Goal: Task Accomplishment & Management: Manage account settings

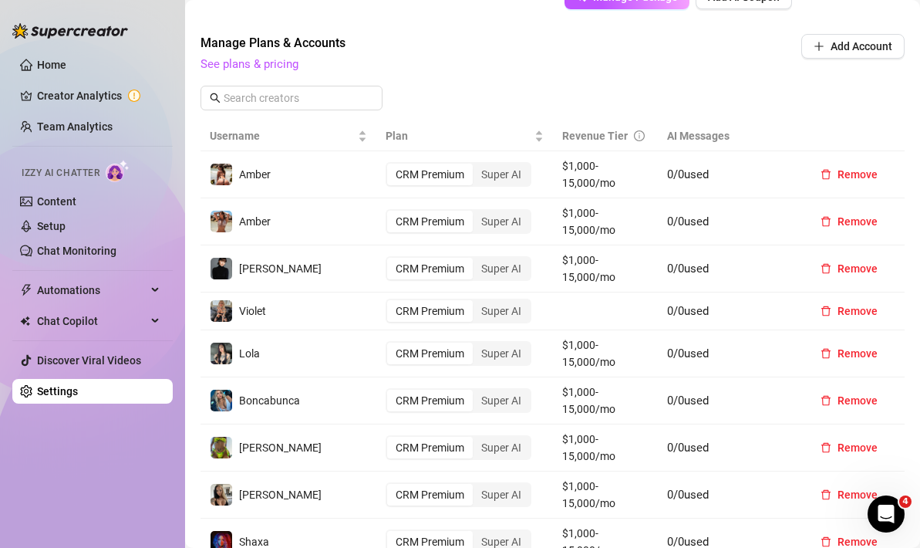
scroll to position [632, 0]
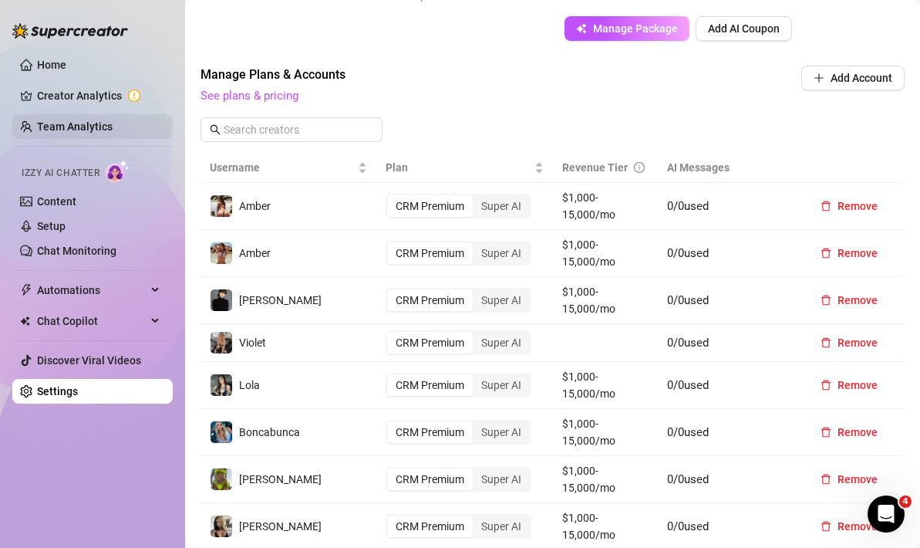
click at [83, 125] on link "Team Analytics" at bounding box center [75, 126] width 76 height 12
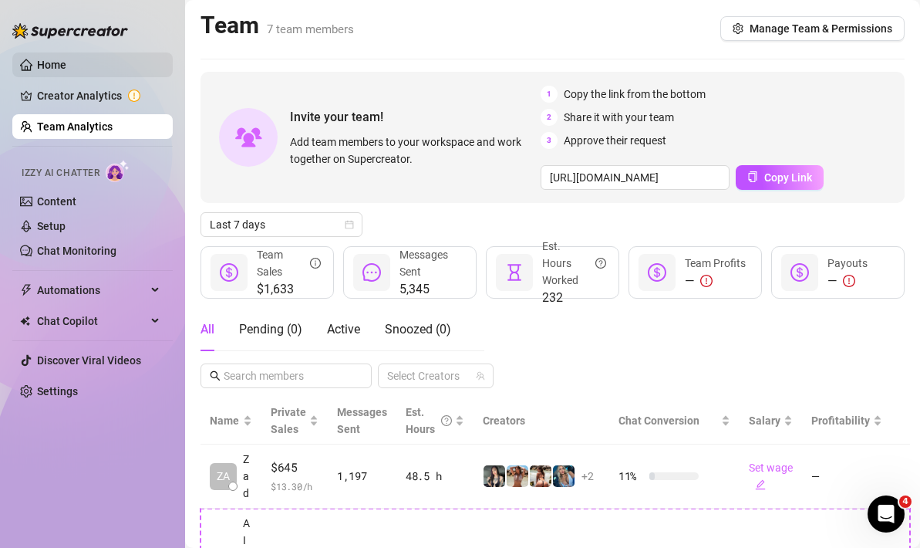
click at [66, 71] on link "Home" at bounding box center [51, 65] width 29 height 12
click at [66, 96] on link "Creator Analytics" at bounding box center [98, 95] width 123 height 25
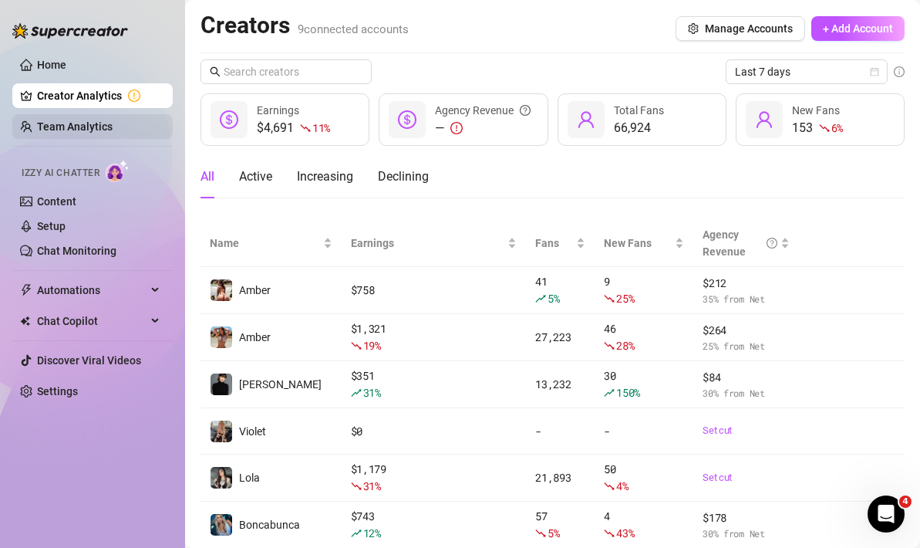
click at [89, 120] on link "Team Analytics" at bounding box center [75, 126] width 76 height 12
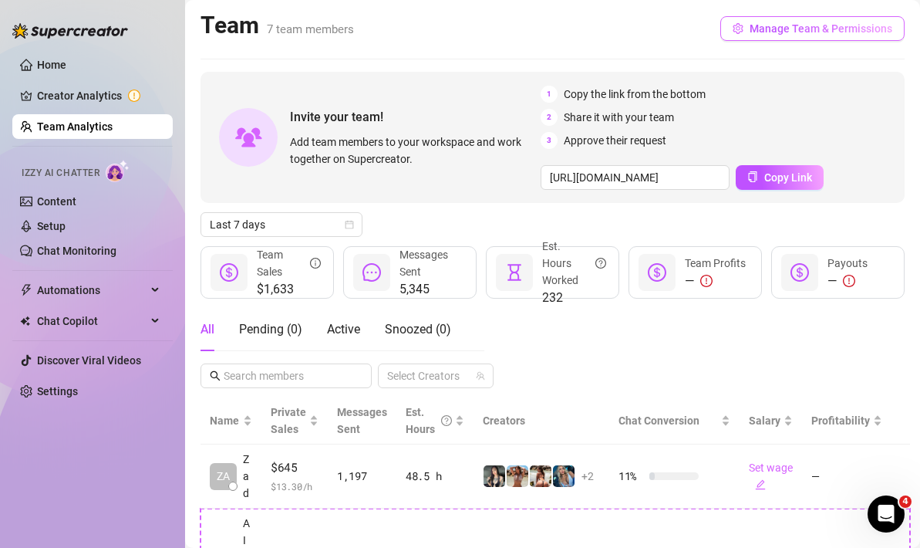
click at [808, 32] on span "Manage Team & Permissions" at bounding box center [821, 28] width 143 height 12
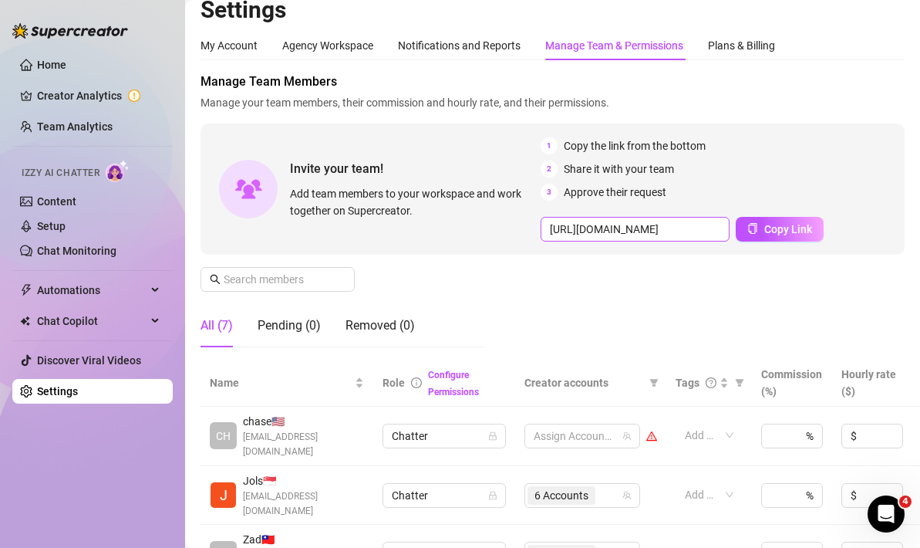
scroll to position [140, 0]
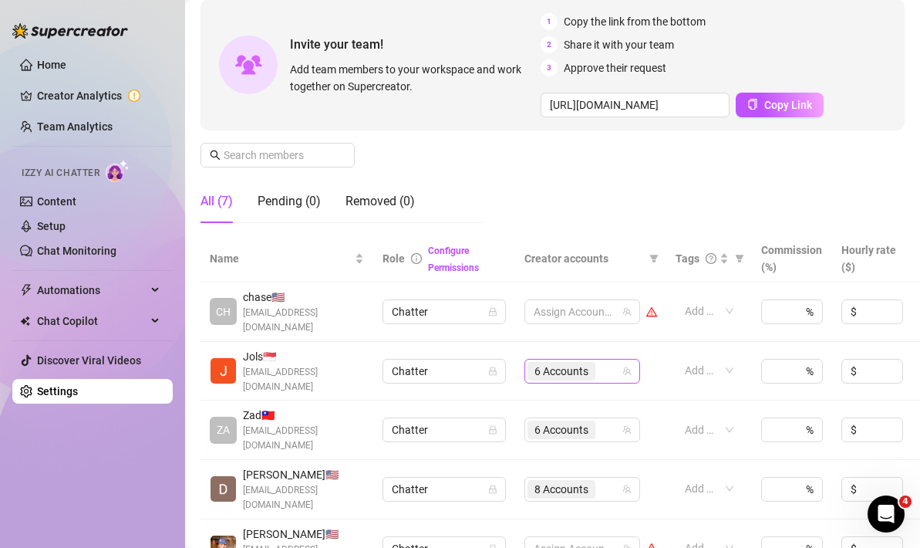
click at [576, 363] on span "6 Accounts" at bounding box center [562, 371] width 54 height 17
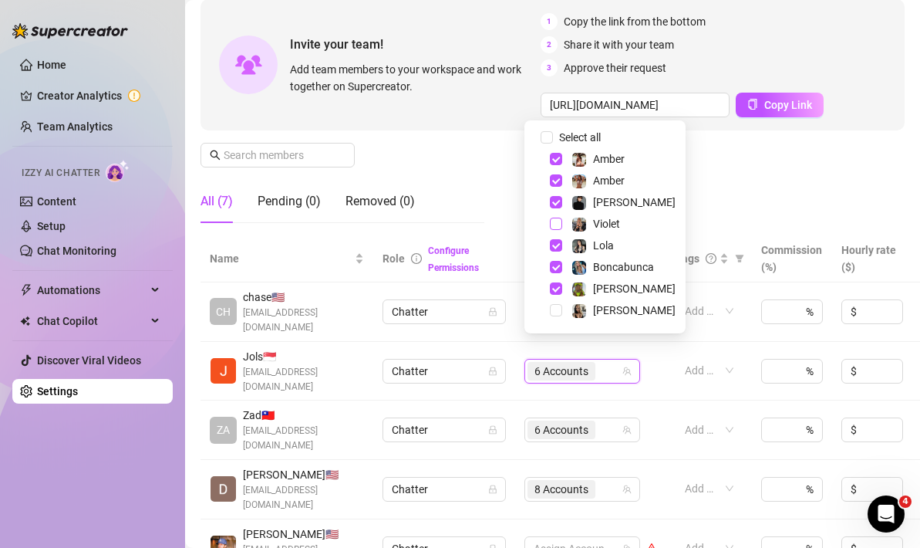
click at [551, 225] on span "Select tree node" at bounding box center [556, 224] width 12 height 12
click at [717, 194] on div "Manage Team Members Manage your team members, their commission and hourly rate,…" at bounding box center [553, 91] width 704 height 287
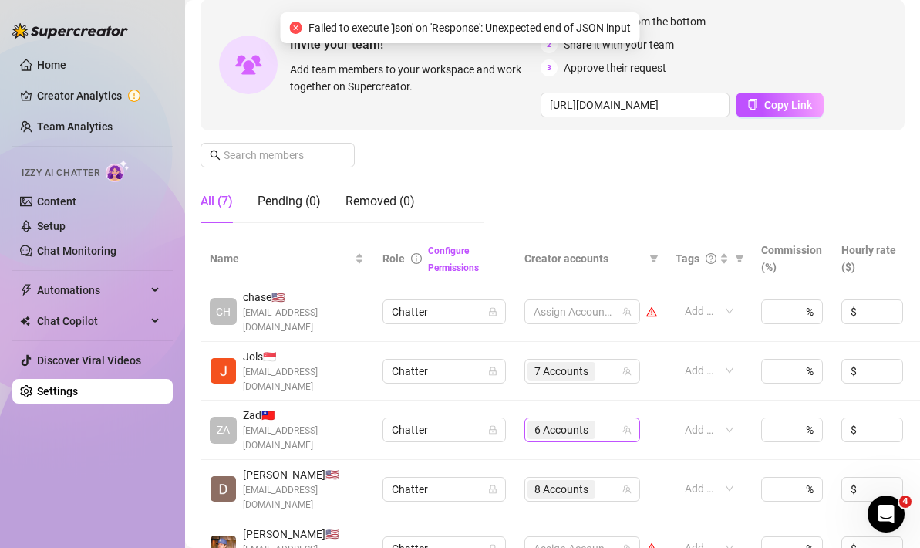
scroll to position [197, 0]
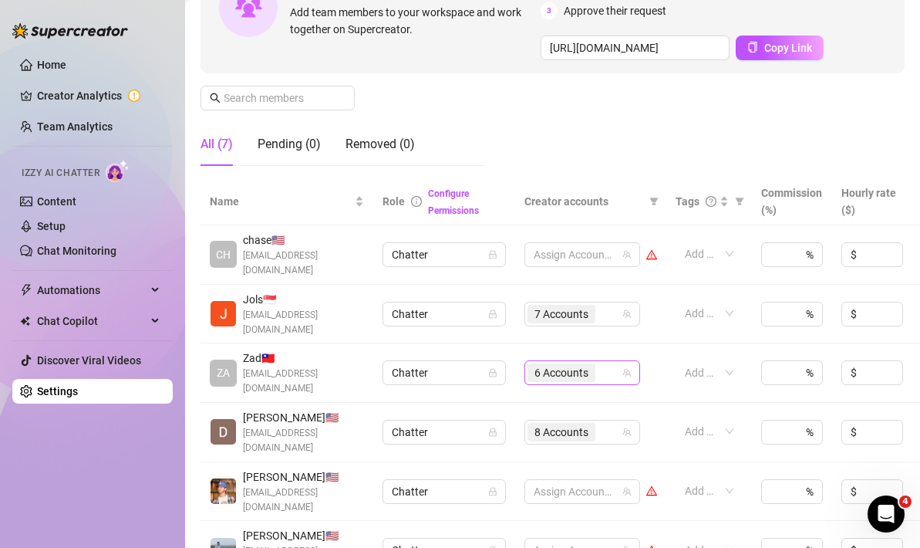
click at [563, 364] on span "6 Accounts" at bounding box center [562, 372] width 54 height 17
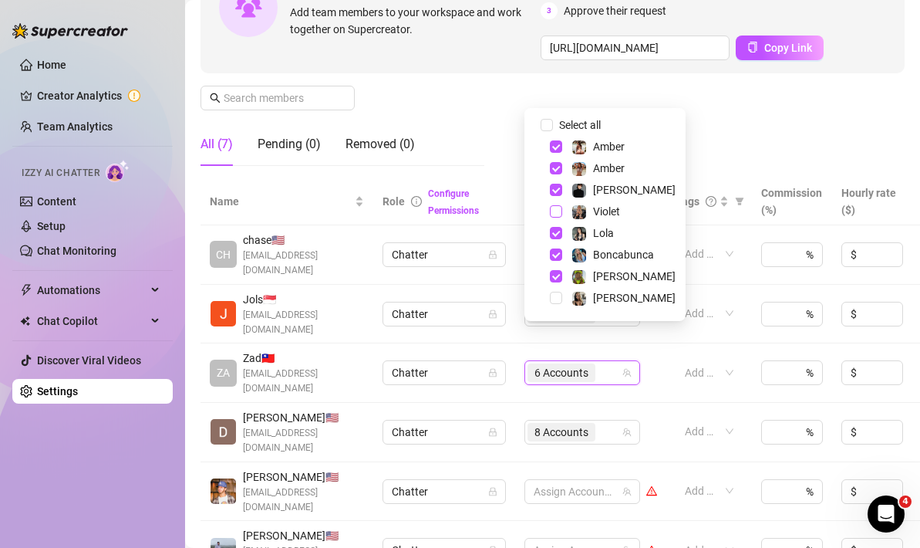
click at [558, 216] on span "Select tree node" at bounding box center [556, 211] width 12 height 12
click at [717, 146] on div "Manage Team Members Manage your team members, their commission and hourly rate,…" at bounding box center [553, 34] width 704 height 287
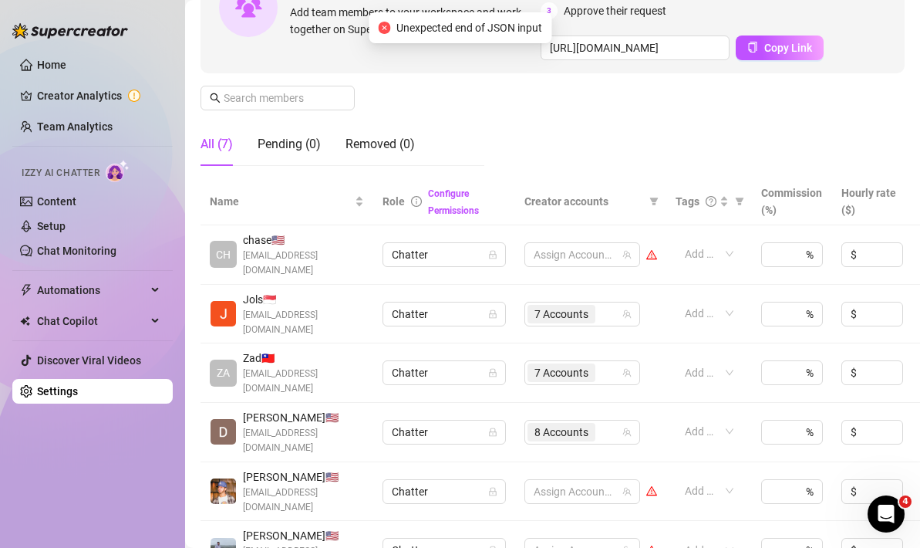
scroll to position [272, 0]
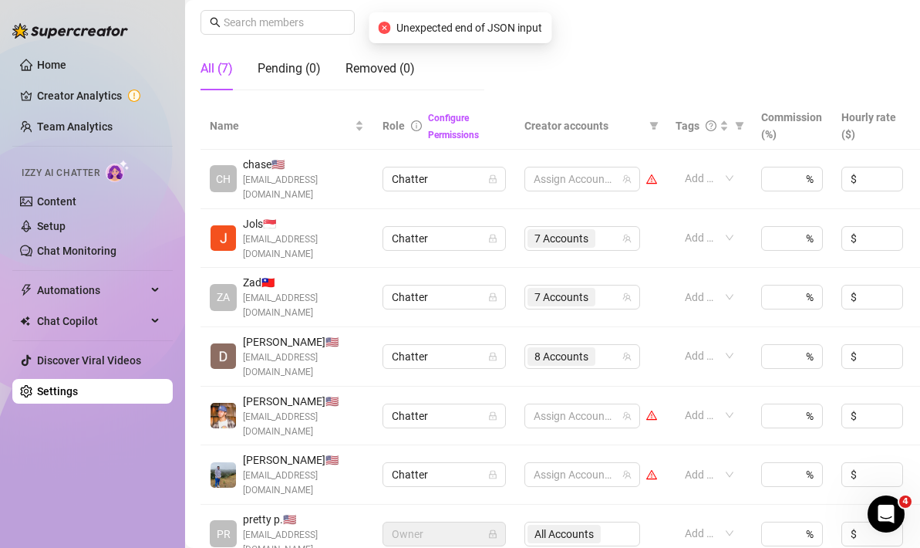
click at [570, 521] on div "All Accounts" at bounding box center [583, 533] width 116 height 25
click at [562, 521] on div "All Accounts" at bounding box center [583, 533] width 116 height 25
click at [447, 522] on span "Owner" at bounding box center [444, 533] width 105 height 23
click at [488, 529] on icon "lock" at bounding box center [492, 533] width 9 height 9
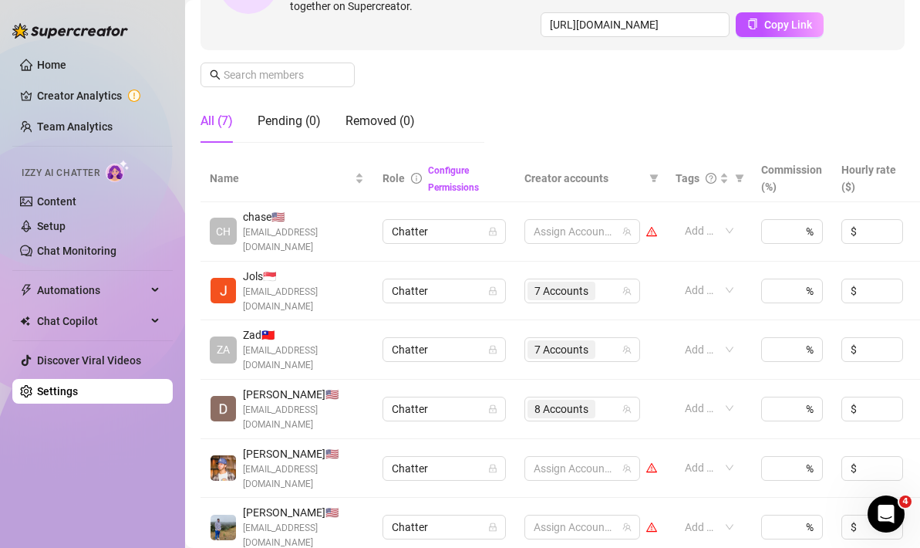
scroll to position [210, 0]
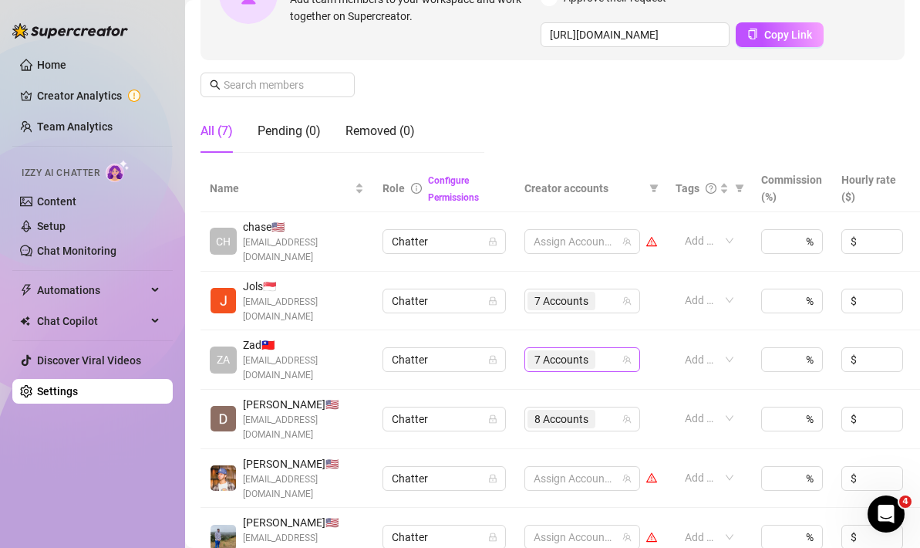
click at [579, 351] on span "7 Accounts" at bounding box center [562, 359] width 54 height 17
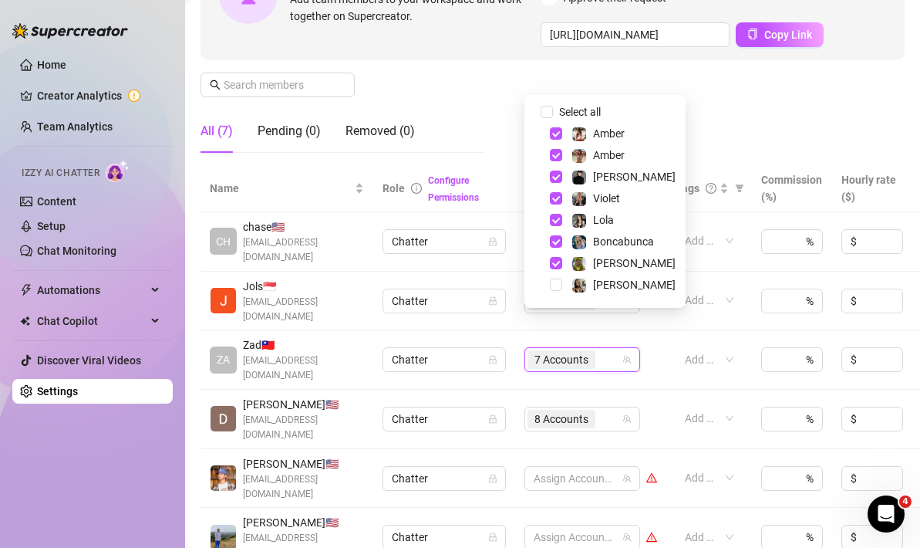
click at [477, 116] on div "All (7) Pending (0) Removed (0)" at bounding box center [343, 131] width 284 height 43
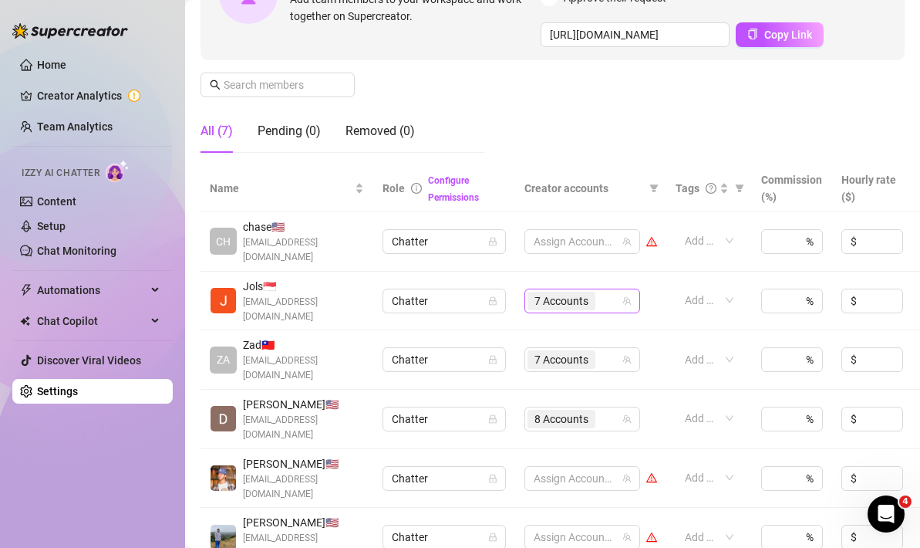
click at [544, 292] on span "7 Accounts" at bounding box center [562, 300] width 54 height 17
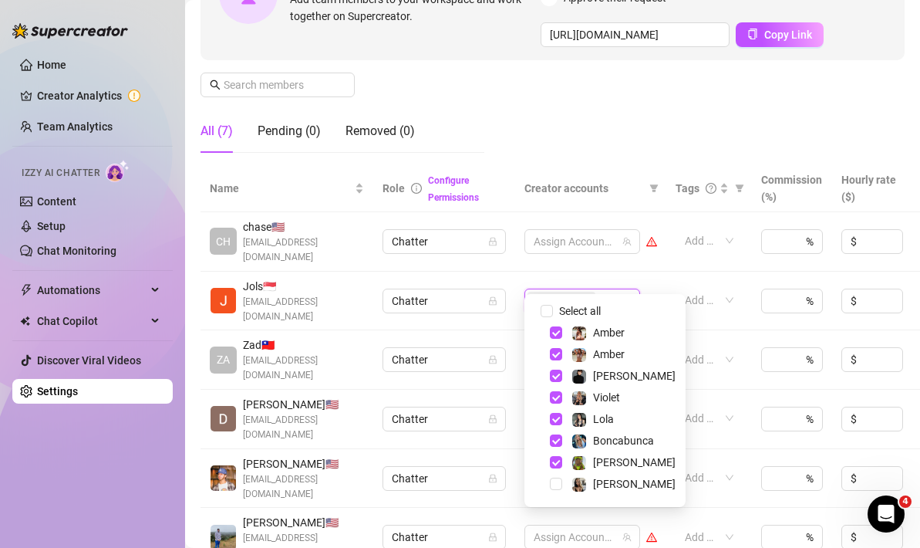
click at [561, 292] on span "7 Accounts" at bounding box center [562, 300] width 54 height 17
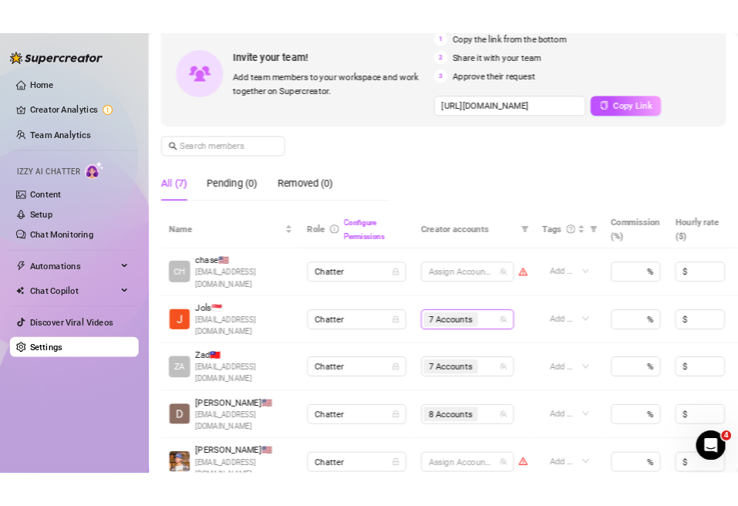
scroll to position [0, 0]
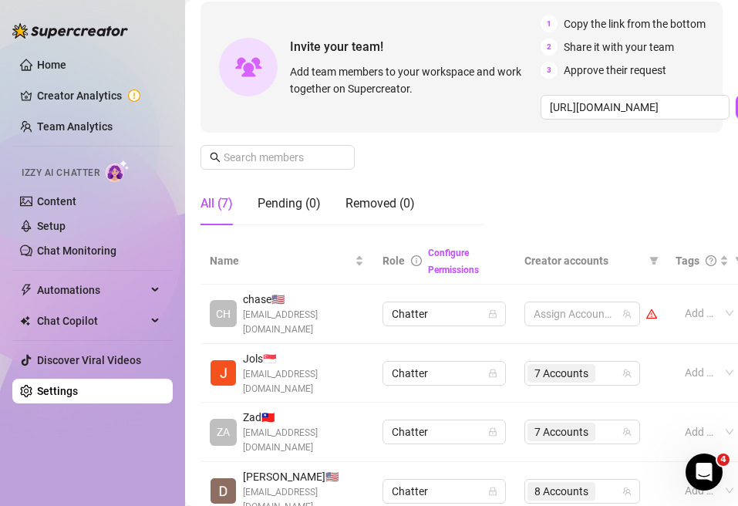
scroll to position [163, 0]
